Goal: Communication & Community: Participate in discussion

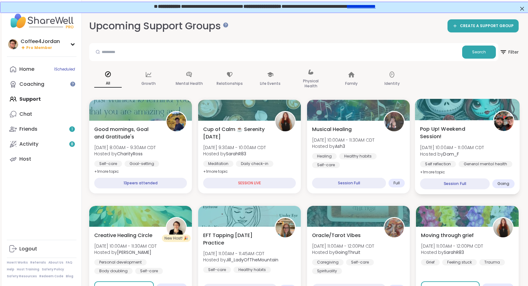
click at [501, 157] on div "Pop Up! Weekend Session! [PERSON_NAME][DATE] 10:00AM - 11:00AM CDT Hosted by Do…" at bounding box center [467, 150] width 95 height 51
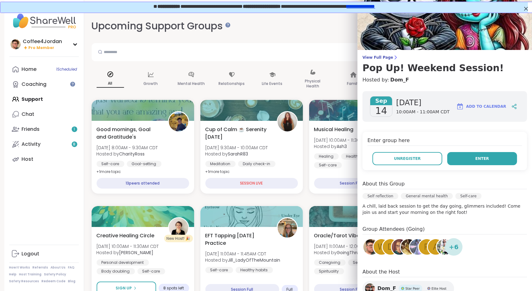
click at [464, 161] on button "Enter" at bounding box center [483, 158] width 70 height 13
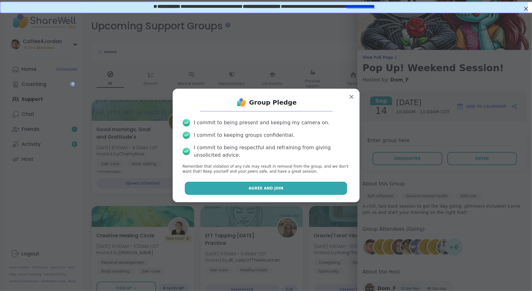
click at [327, 192] on button "Agree and Join" at bounding box center [266, 188] width 162 height 13
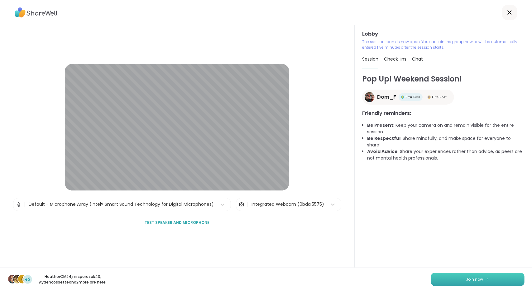
click at [491, 280] on button "Join now" at bounding box center [478, 279] width 94 height 13
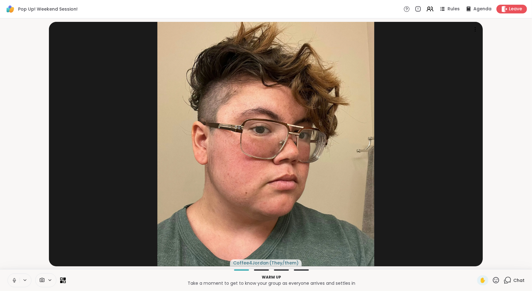
click at [16, 280] on icon at bounding box center [15, 280] width 6 height 6
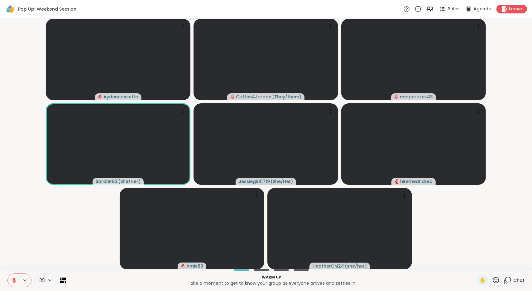
click at [507, 284] on icon at bounding box center [508, 280] width 8 height 8
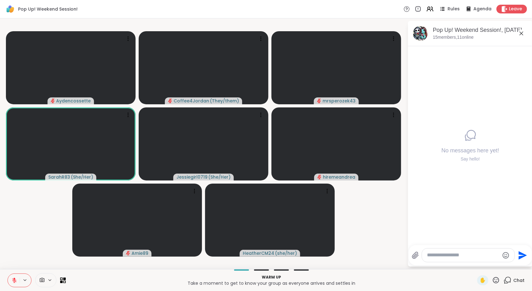
click at [521, 34] on icon at bounding box center [521, 33] width 7 height 7
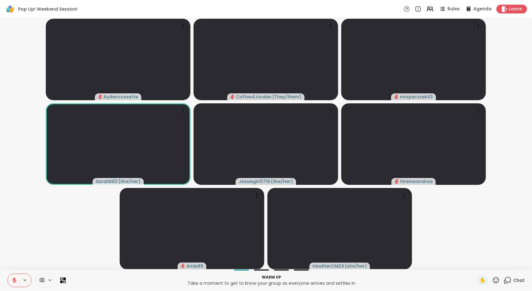
click at [508, 281] on div "Chat" at bounding box center [514, 280] width 21 height 10
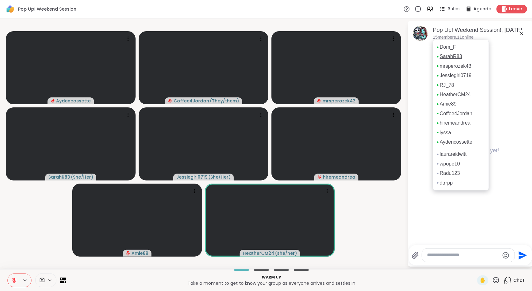
click at [448, 58] on link "SarahR83" at bounding box center [451, 56] width 22 height 7
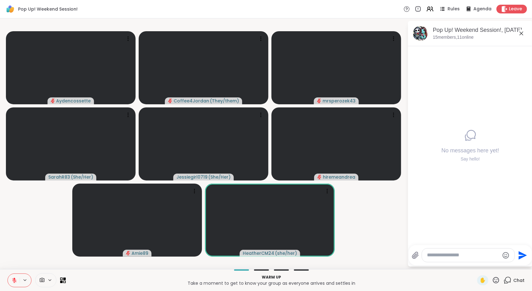
click at [522, 33] on icon at bounding box center [522, 34] width 4 height 4
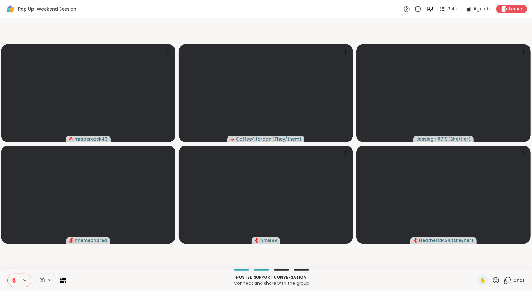
click at [14, 277] on icon at bounding box center [15, 280] width 6 height 6
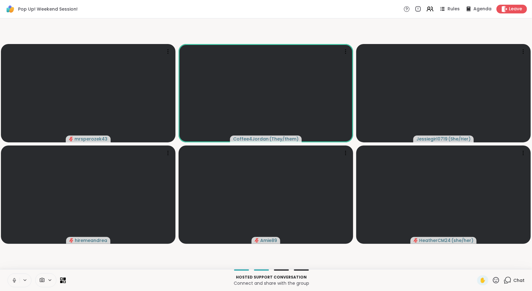
click at [15, 282] on icon at bounding box center [14, 282] width 2 height 0
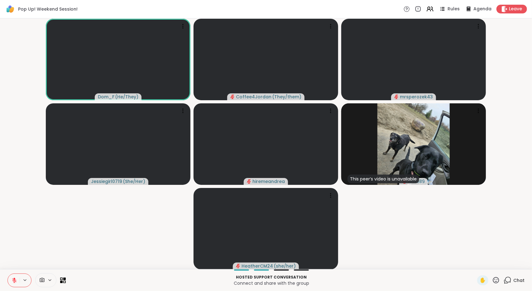
click at [508, 279] on div "Chat" at bounding box center [514, 280] width 21 height 10
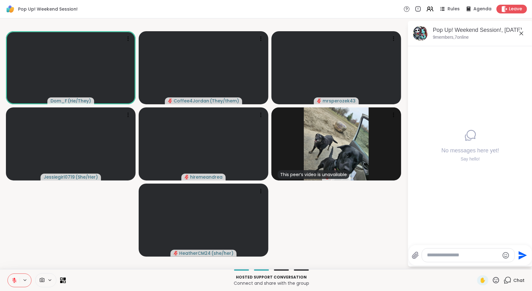
click at [16, 276] on button at bounding box center [14, 280] width 12 height 13
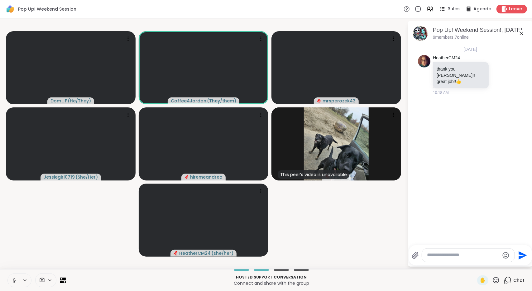
click at [11, 281] on button at bounding box center [14, 280] width 12 height 13
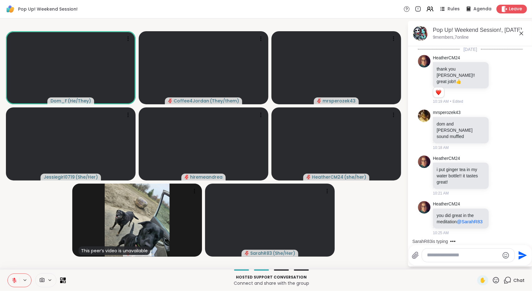
scroll to position [22, 0]
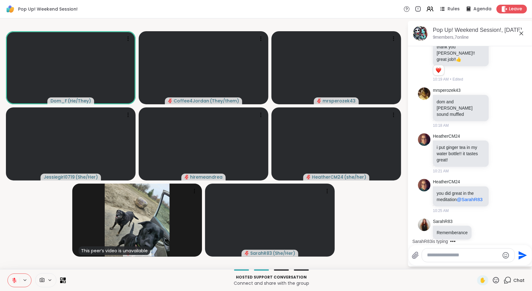
click at [12, 280] on icon at bounding box center [15, 280] width 6 height 6
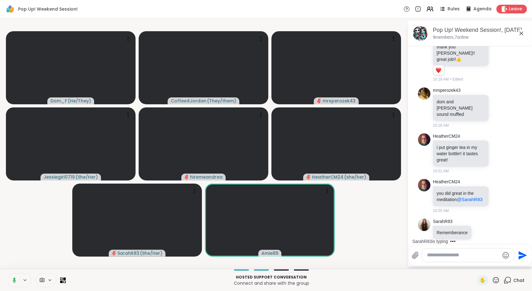
click at [15, 281] on icon at bounding box center [14, 279] width 3 height 5
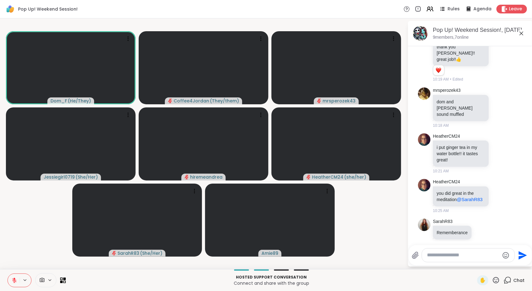
click at [12, 284] on button at bounding box center [14, 280] width 12 height 13
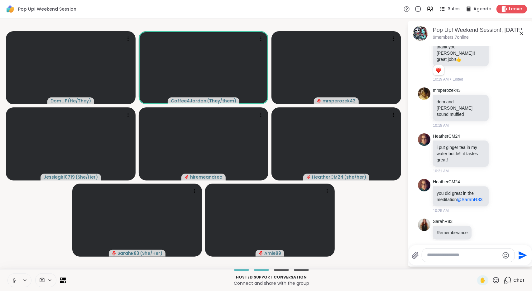
click at [12, 277] on icon at bounding box center [15, 280] width 6 height 6
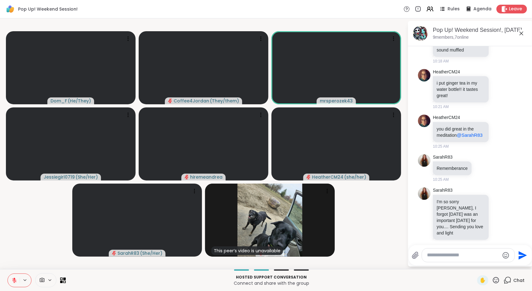
scroll to position [95, 0]
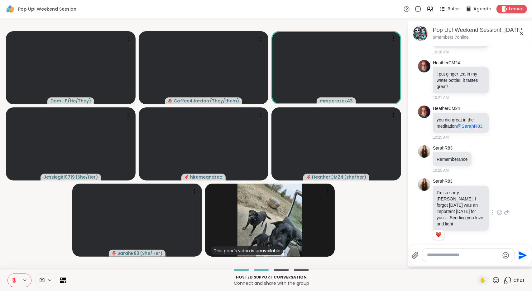
click at [497, 209] on icon at bounding box center [500, 212] width 6 height 6
click at [497, 199] on div "Select Reaction: Heart" at bounding box center [500, 202] width 6 height 6
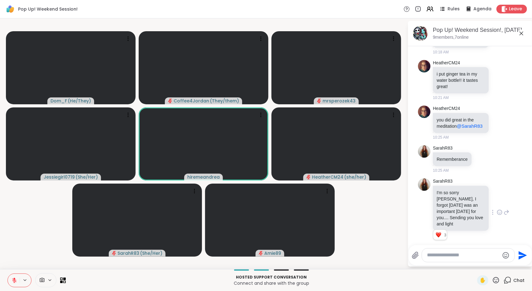
click at [432, 254] on textarea "Type your message" at bounding box center [463, 255] width 73 height 7
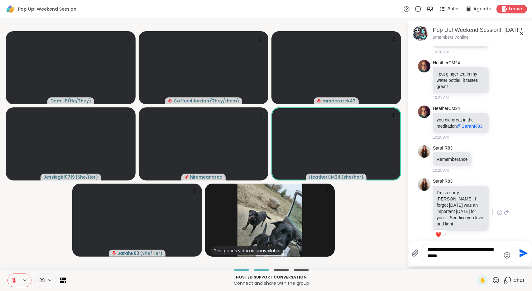
type textarea "**********"
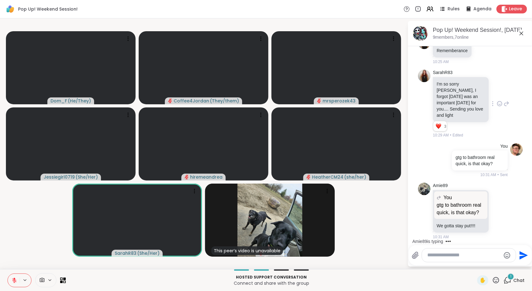
scroll to position [273, 0]
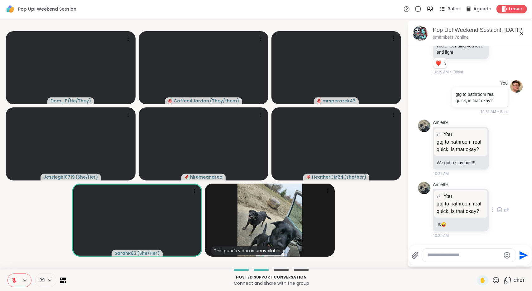
click at [497, 207] on icon at bounding box center [500, 209] width 6 height 6
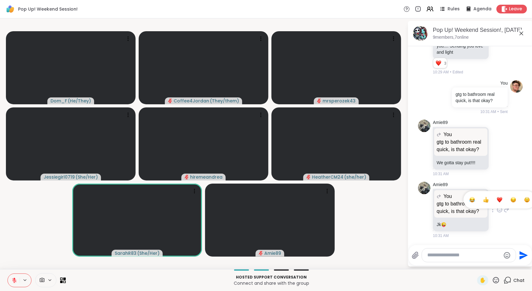
click at [470, 199] on div "Select Reaction: Joy" at bounding box center [473, 200] width 6 height 6
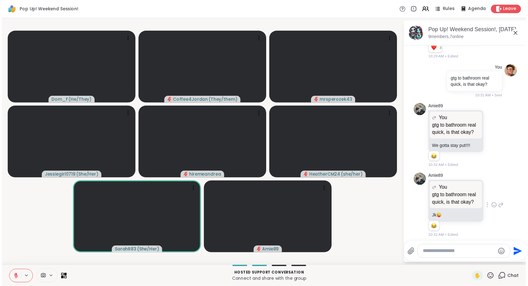
scroll to position [291, 0]
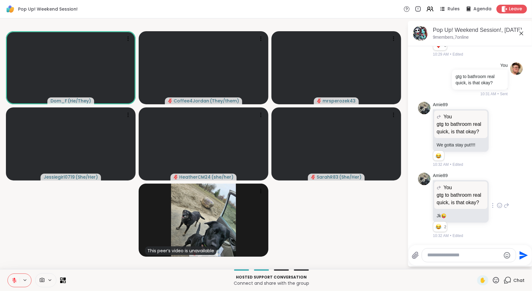
click at [12, 282] on icon at bounding box center [15, 280] width 6 height 6
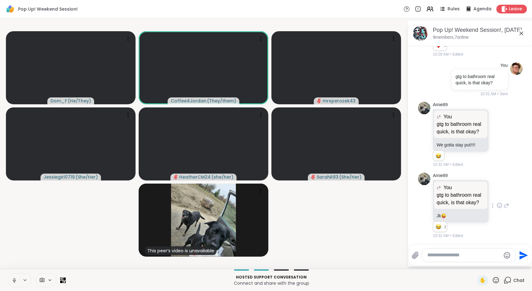
click at [10, 278] on button at bounding box center [14, 280] width 12 height 13
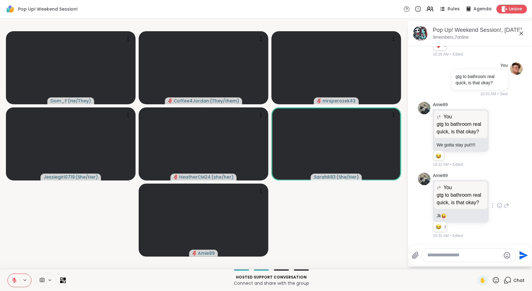
click at [12, 284] on button at bounding box center [14, 280] width 12 height 13
click at [14, 282] on icon at bounding box center [14, 280] width 4 height 4
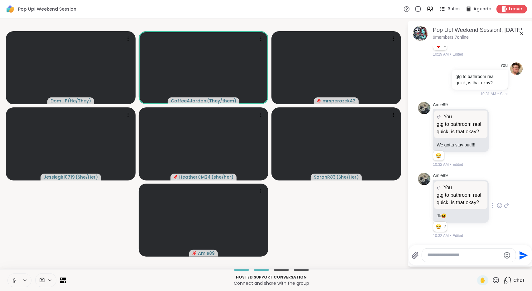
click at [14, 279] on icon at bounding box center [14, 279] width 2 height 3
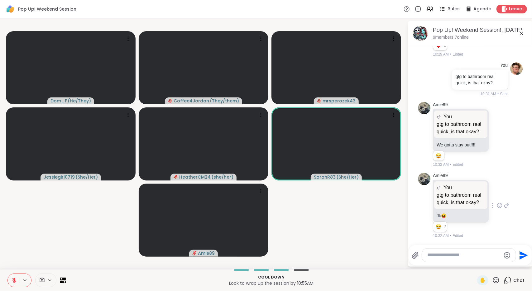
click at [12, 279] on icon at bounding box center [15, 280] width 6 height 6
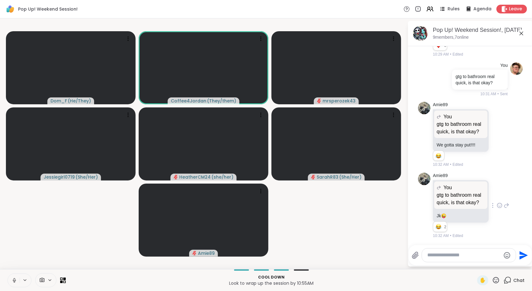
click at [16, 280] on icon at bounding box center [15, 280] width 6 height 6
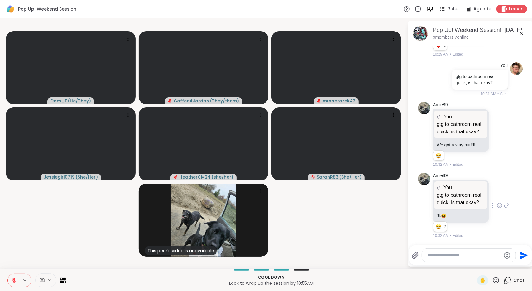
click at [12, 280] on icon at bounding box center [14, 280] width 4 height 4
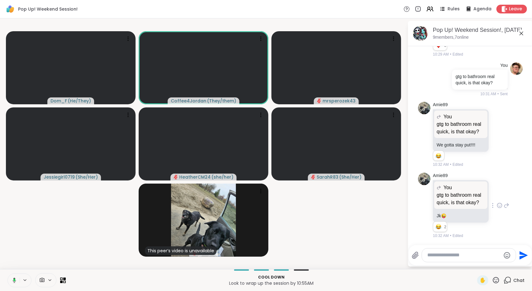
click at [15, 279] on icon at bounding box center [14, 279] width 3 height 5
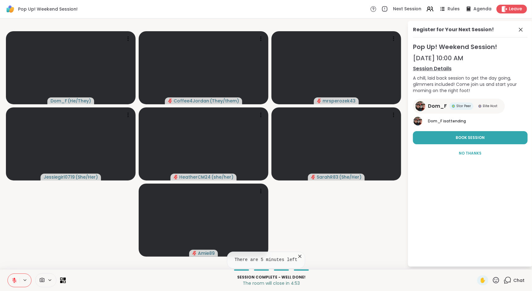
click at [12, 281] on icon at bounding box center [15, 280] width 6 height 6
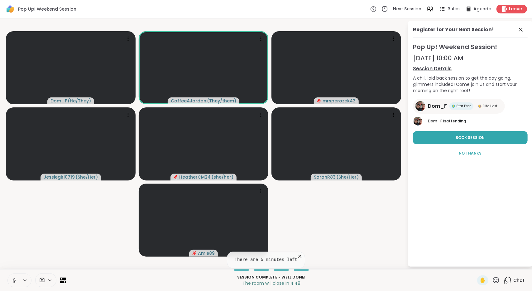
click at [16, 276] on button at bounding box center [14, 280] width 12 height 13
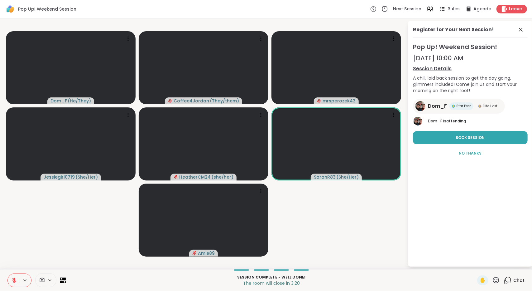
click at [14, 281] on icon at bounding box center [14, 280] width 4 height 4
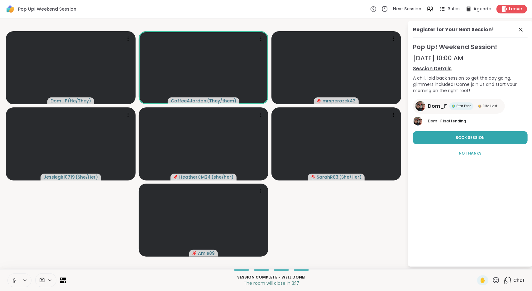
click at [9, 280] on button at bounding box center [14, 280] width 12 height 13
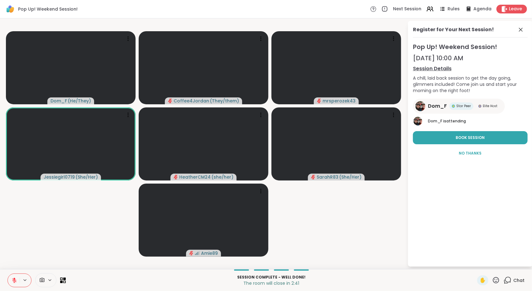
click at [13, 279] on icon at bounding box center [15, 280] width 6 height 6
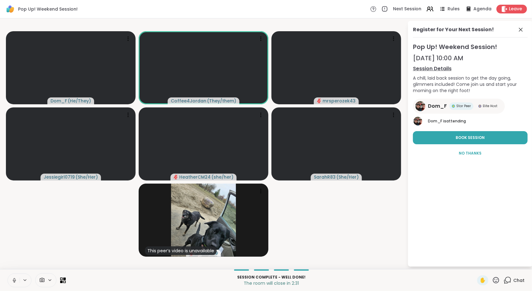
click at [16, 283] on icon at bounding box center [15, 280] width 6 height 6
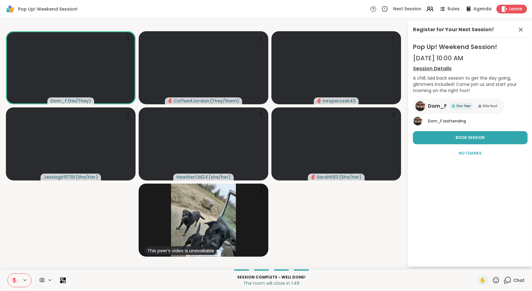
click at [14, 279] on icon at bounding box center [14, 280] width 4 height 4
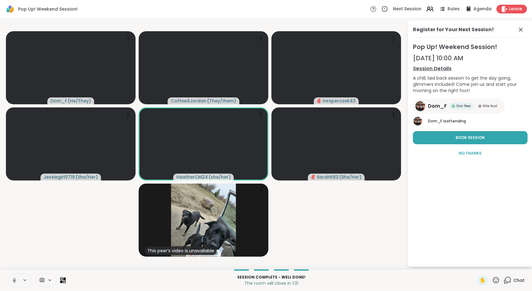
click at [14, 285] on button at bounding box center [14, 280] width 12 height 13
click at [14, 282] on icon at bounding box center [14, 280] width 4 height 4
click at [14, 282] on icon at bounding box center [14, 281] width 0 height 1
click at [12, 281] on icon at bounding box center [15, 280] width 6 height 6
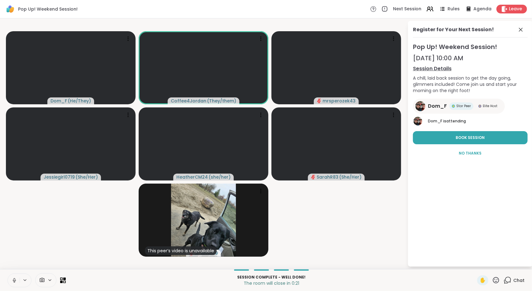
click at [9, 278] on button at bounding box center [14, 280] width 12 height 13
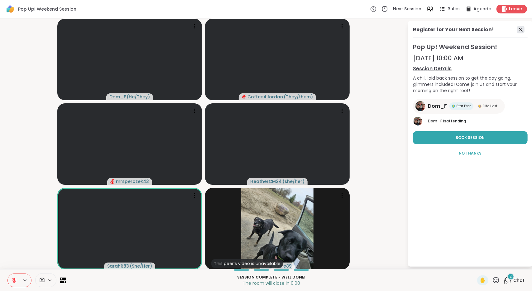
click at [520, 32] on icon at bounding box center [520, 29] width 7 height 7
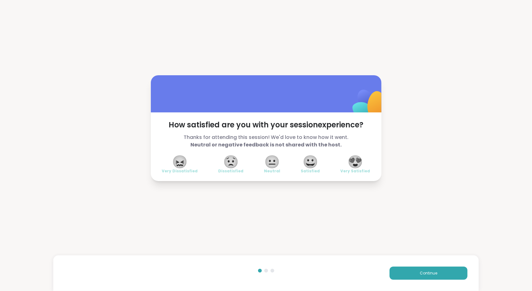
click at [337, 70] on div "How satisfied are you with your session experience? Thanks for attending this s…" at bounding box center [266, 128] width 532 height 256
click at [317, 160] on span "😀" at bounding box center [311, 161] width 16 height 11
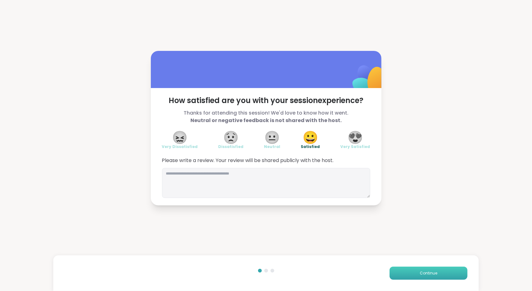
click at [430, 270] on span "Continue" at bounding box center [428, 273] width 17 height 6
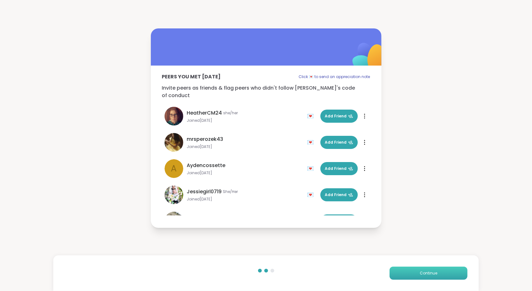
click at [422, 274] on span "Continue" at bounding box center [428, 273] width 17 height 6
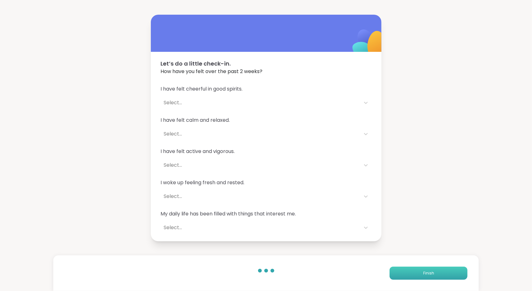
click at [424, 274] on span "Finish" at bounding box center [429, 273] width 11 height 6
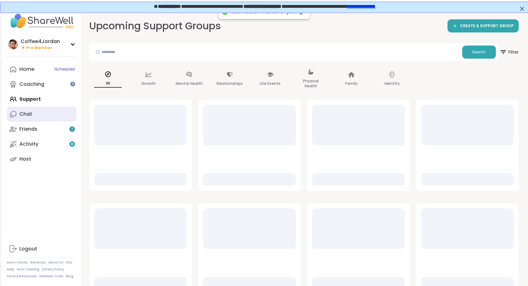
click at [39, 114] on link "Chat" at bounding box center [42, 114] width 70 height 15
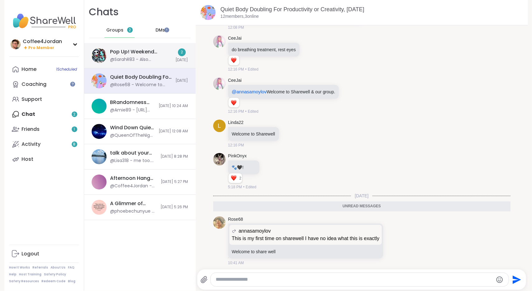
click at [167, 60] on div "Pop Up! Weekend Session!, [DATE] @SarahR83 - Also @Coffee4Jordan let yourself f…" at bounding box center [140, 55] width 112 height 25
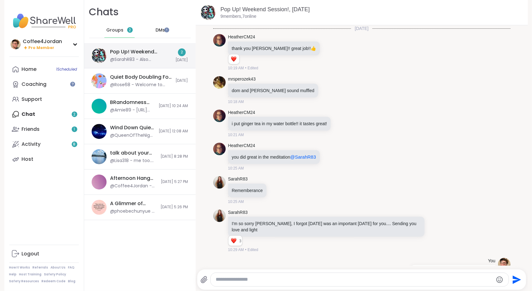
scroll to position [343, 0]
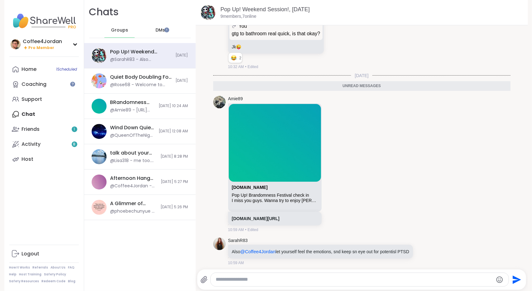
click at [394, 281] on textarea "Type your message" at bounding box center [355, 279] width 278 height 7
type textarea "**********"
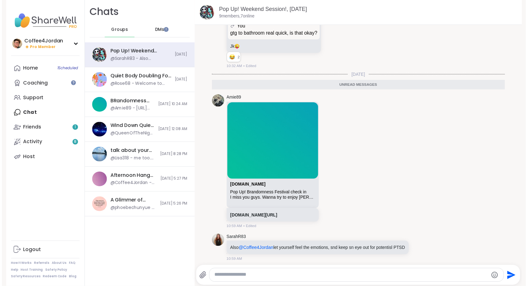
scroll to position [361, 0]
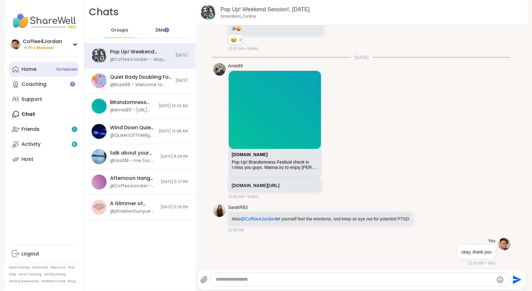
click at [56, 70] on span "1 Scheduled" at bounding box center [66, 69] width 21 height 5
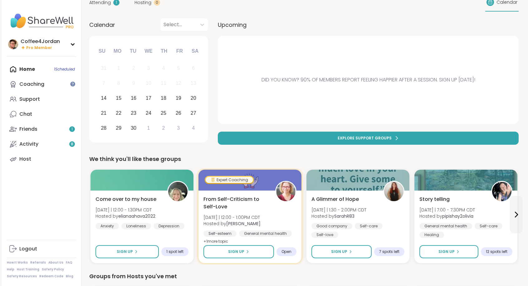
scroll to position [46, 0]
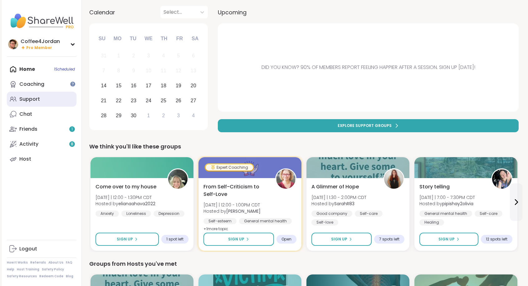
click at [34, 105] on link "Support" at bounding box center [42, 99] width 70 height 15
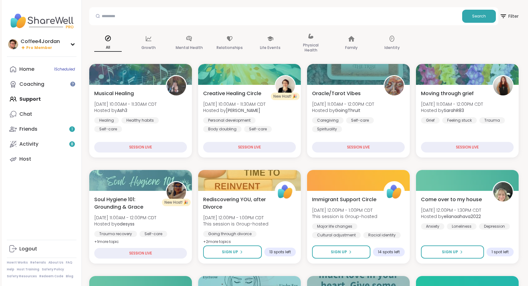
scroll to position [37, 0]
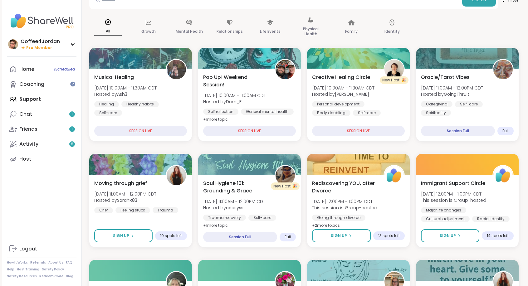
scroll to position [59, 0]
